Goal: Task Accomplishment & Management: Complete application form

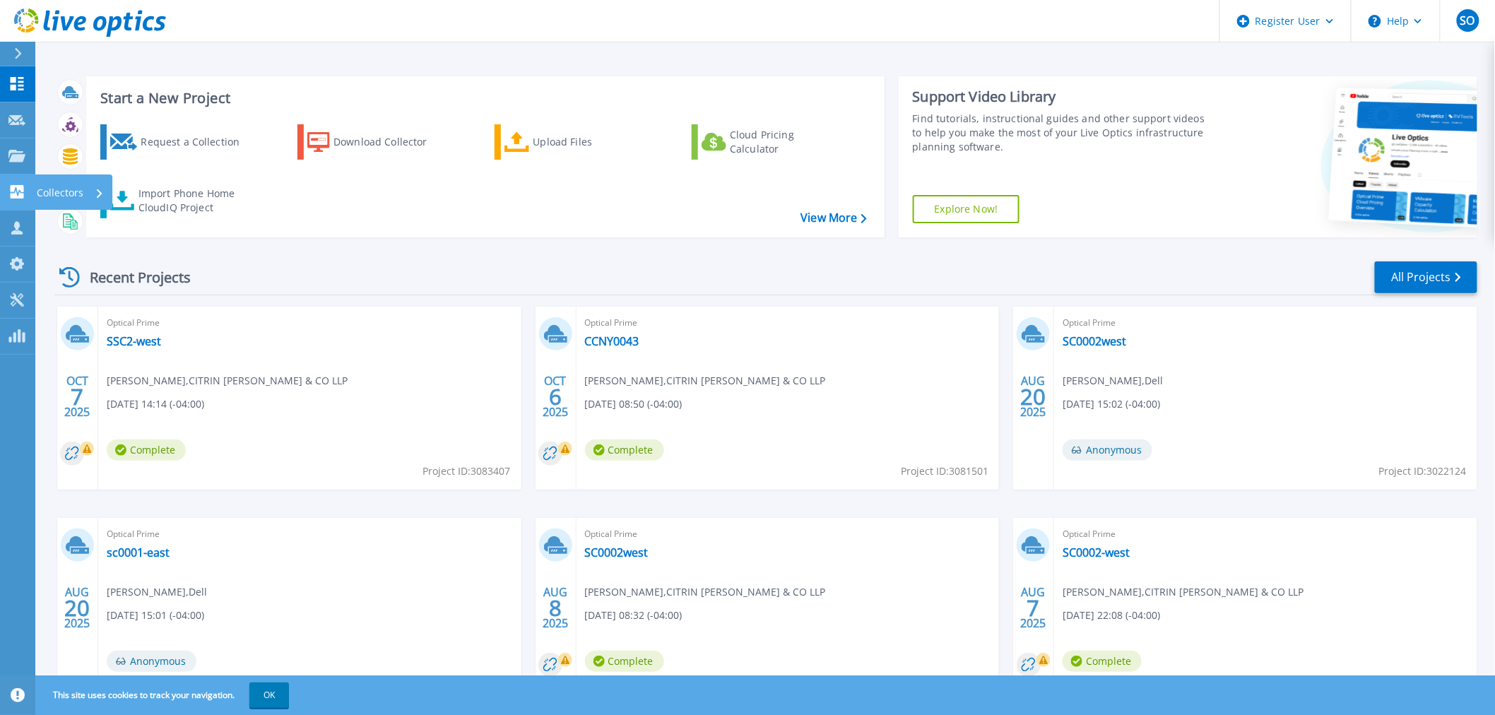
click at [68, 184] on p "Collectors" at bounding box center [60, 193] width 47 height 37
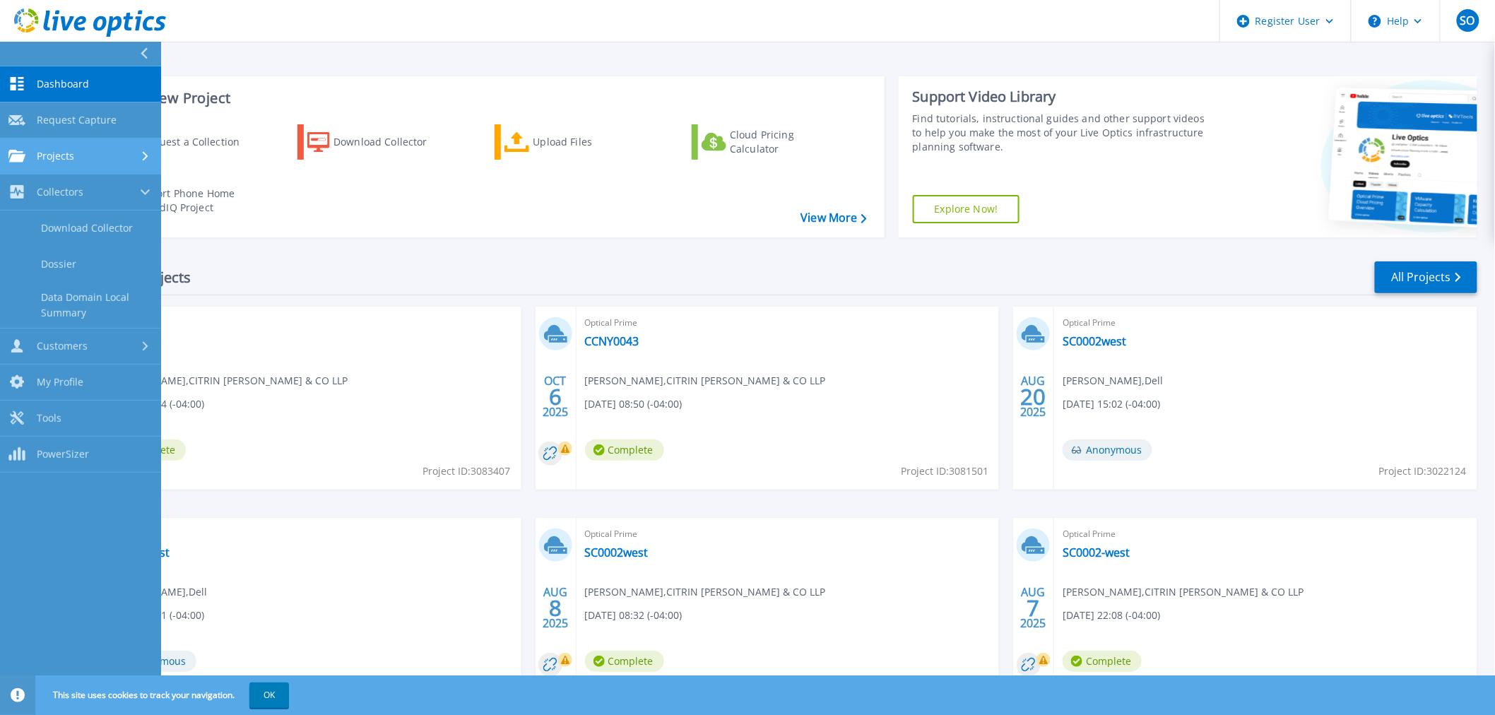
click at [34, 147] on link "Projects Projects" at bounding box center [80, 157] width 161 height 36
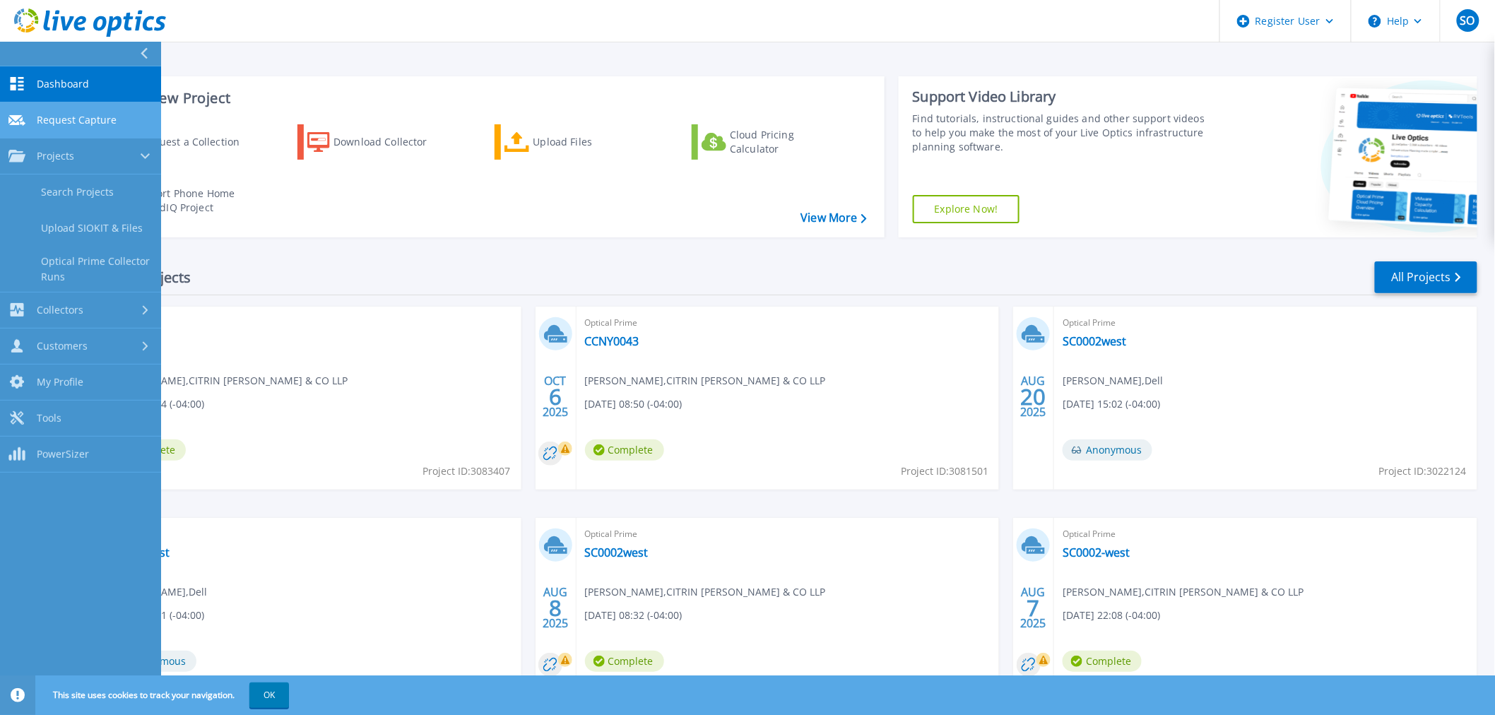
click at [107, 122] on span "Request Capture" at bounding box center [77, 120] width 80 height 13
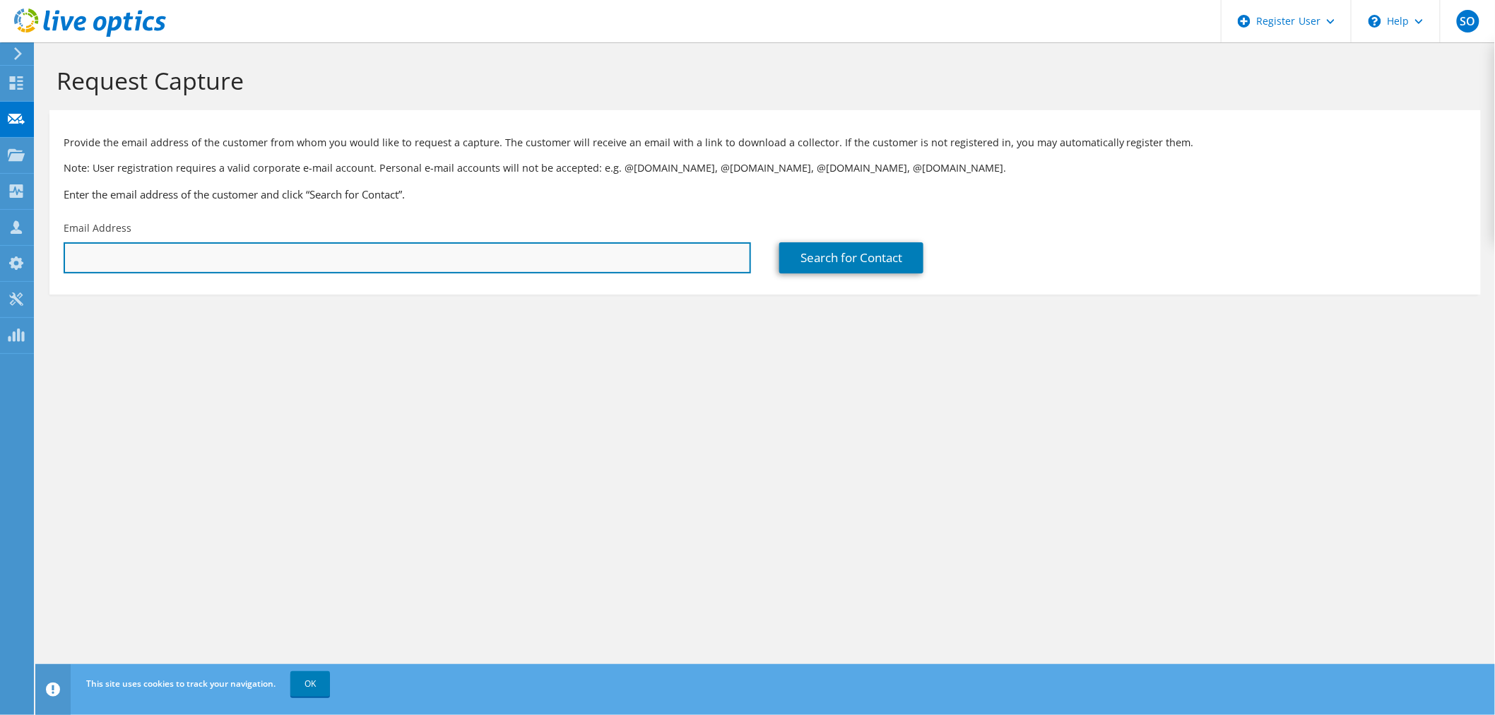
click at [150, 271] on input "text" at bounding box center [408, 257] width 688 height 31
paste input "[EMAIL_ADDRESS][DOMAIN_NAME]"
type input "[EMAIL_ADDRESS][DOMAIN_NAME]"
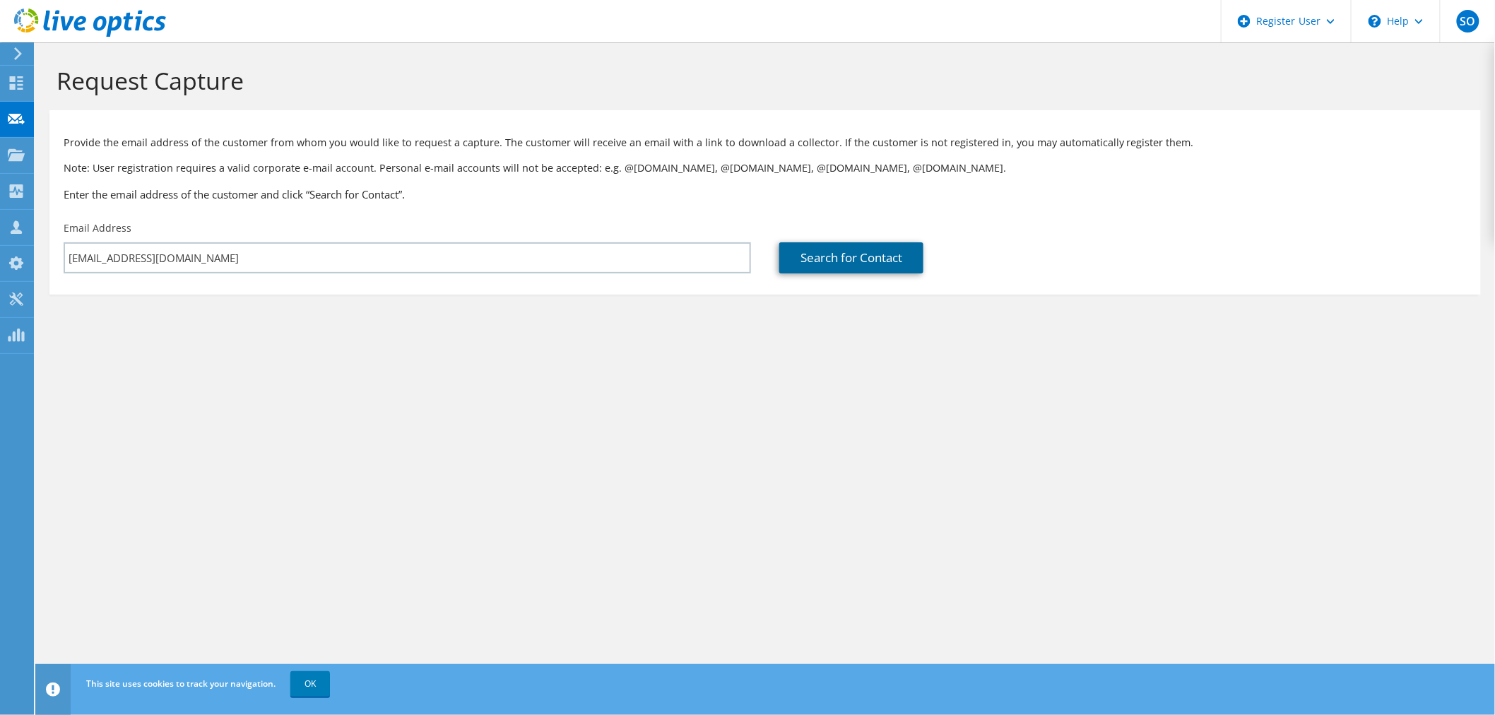
click at [837, 250] on link "Search for Contact" at bounding box center [851, 257] width 144 height 31
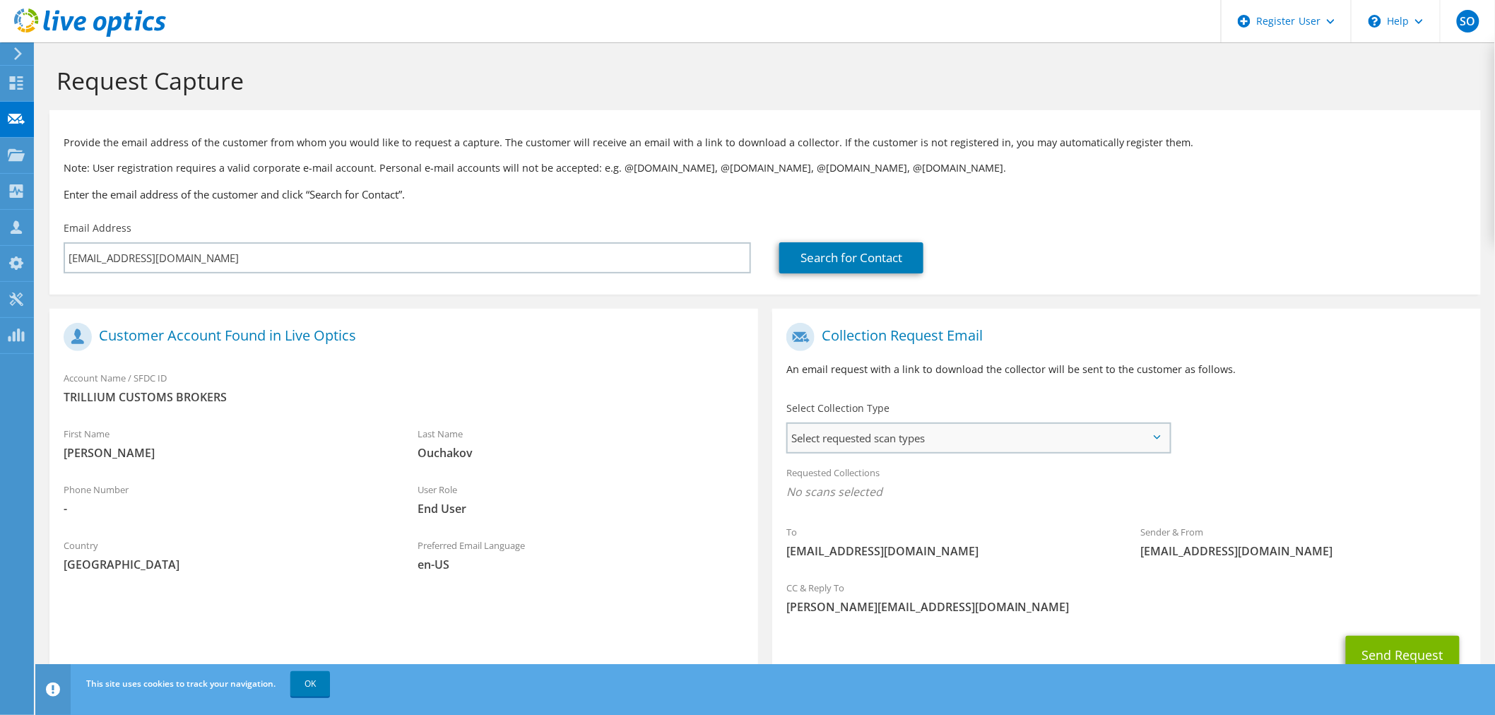
click at [937, 428] on span "Select requested scan types" at bounding box center [979, 438] width 382 height 28
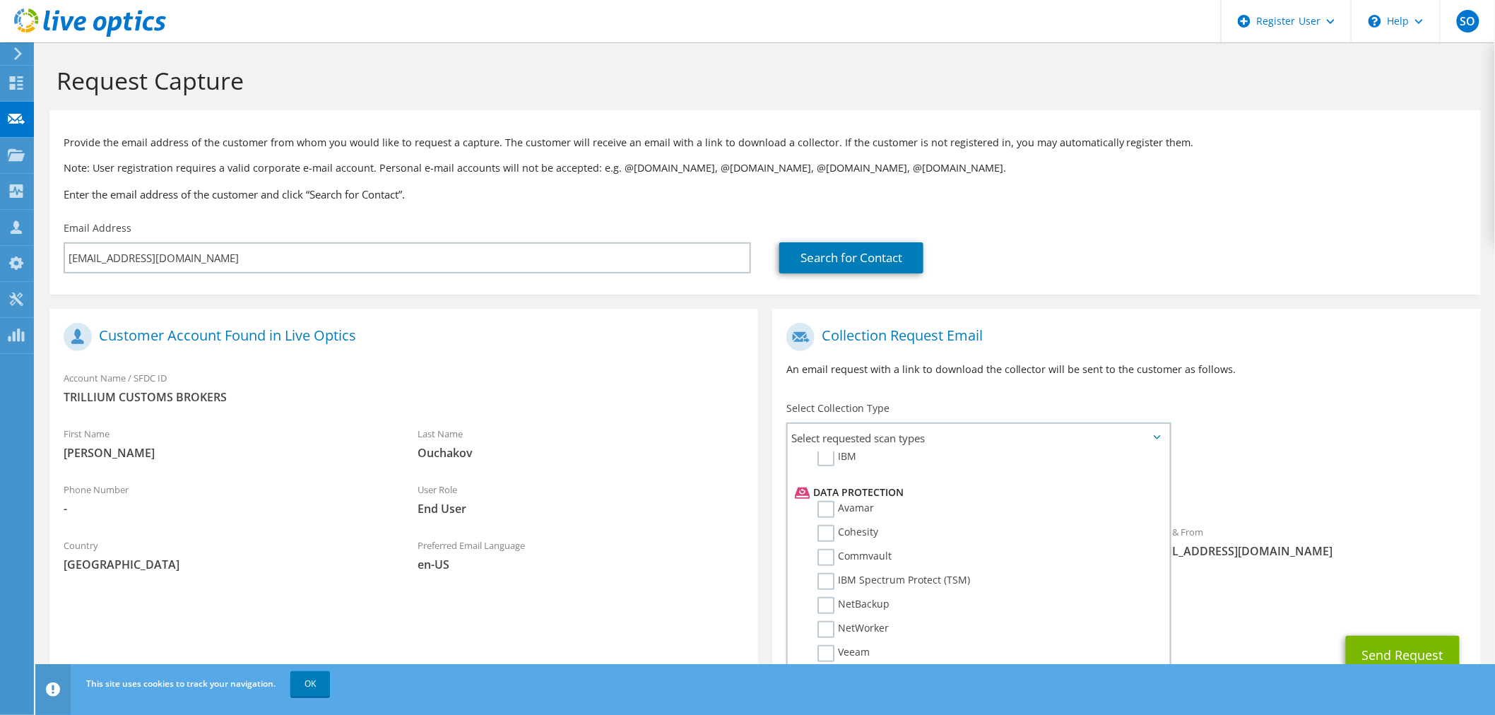
scroll to position [59, 0]
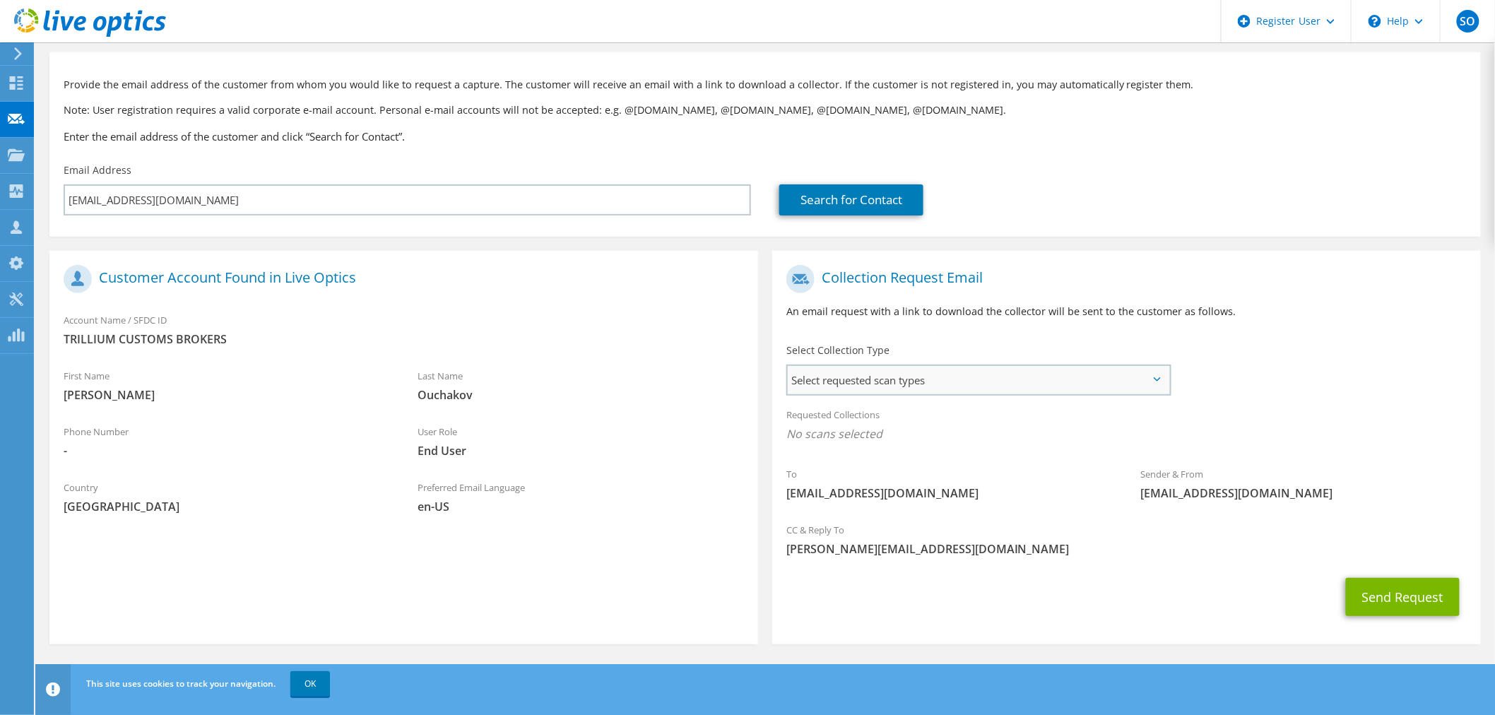
click at [1158, 373] on span "Select requested scan types" at bounding box center [979, 380] width 382 height 28
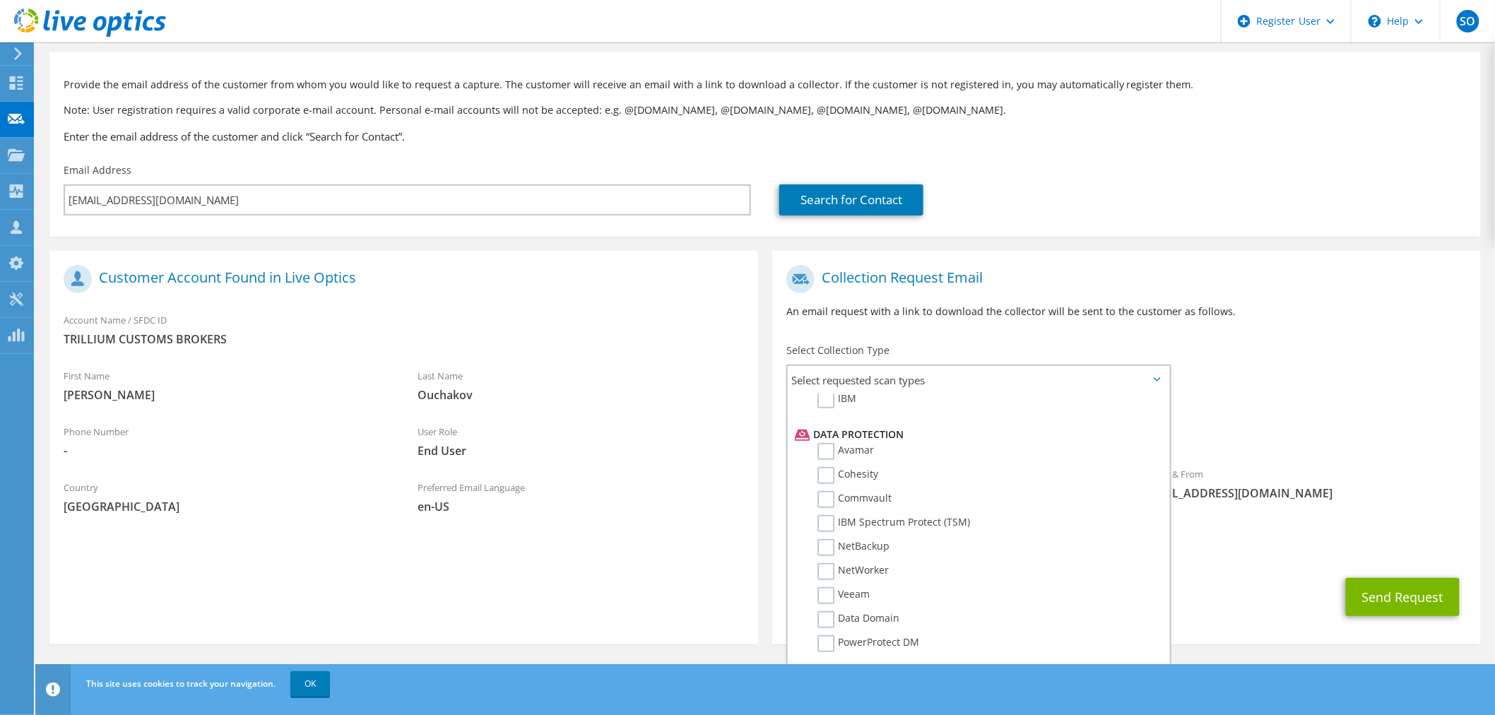
click at [606, 425] on div "User Role End User" at bounding box center [581, 441] width 354 height 49
